Goal: Task Accomplishment & Management: Complete application form

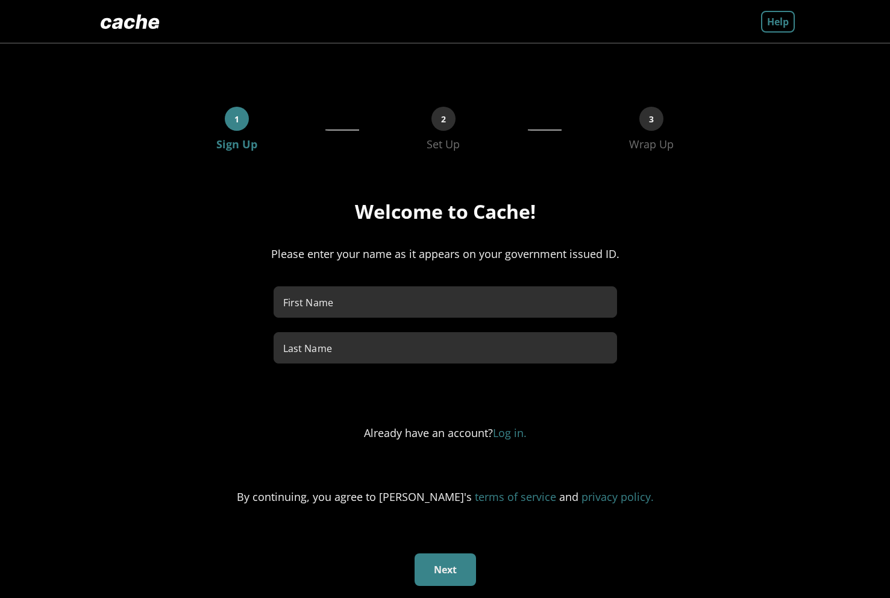
click at [111, 22] on img at bounding box center [130, 22] width 69 height 24
